Goal: Task Accomplishment & Management: Use online tool/utility

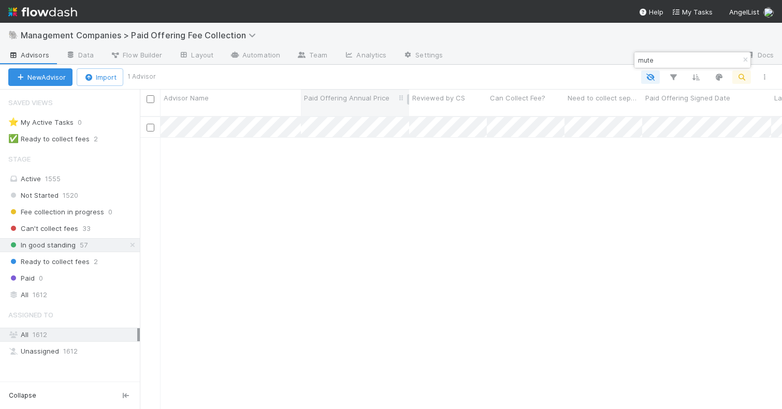
scroll to position [301, 642]
type input "mute"
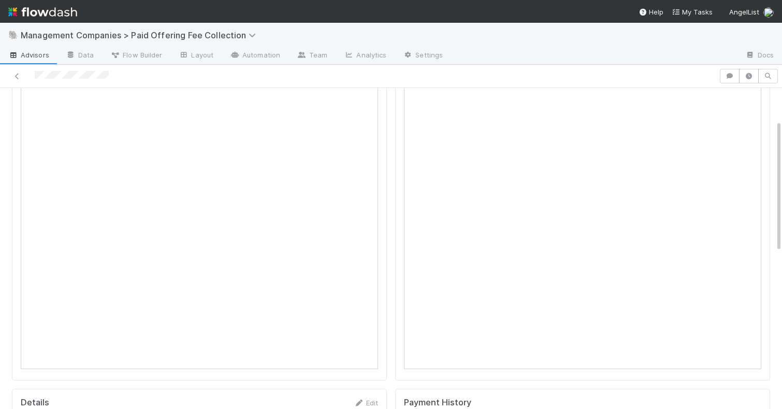
scroll to position [92, 0]
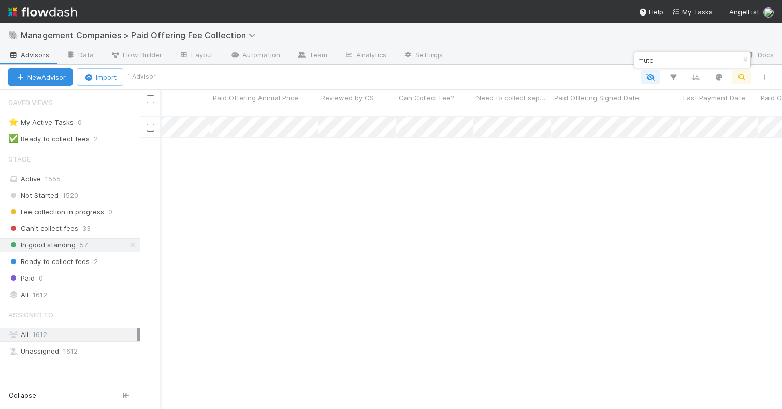
scroll to position [0, 9]
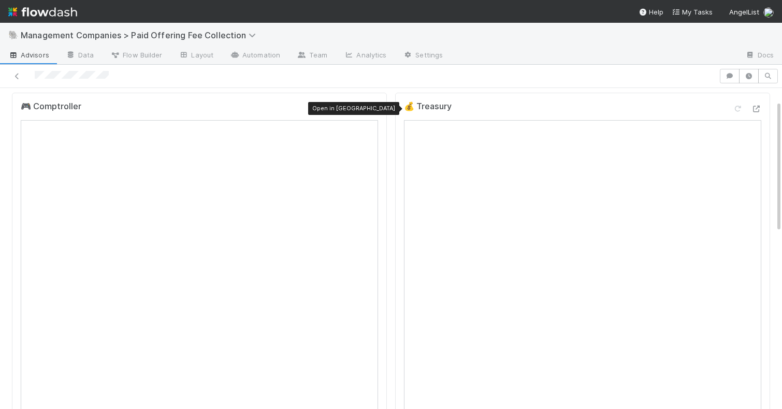
click at [372, 111] on icon at bounding box center [373, 109] width 10 height 7
